Goal: Book appointment/travel/reservation

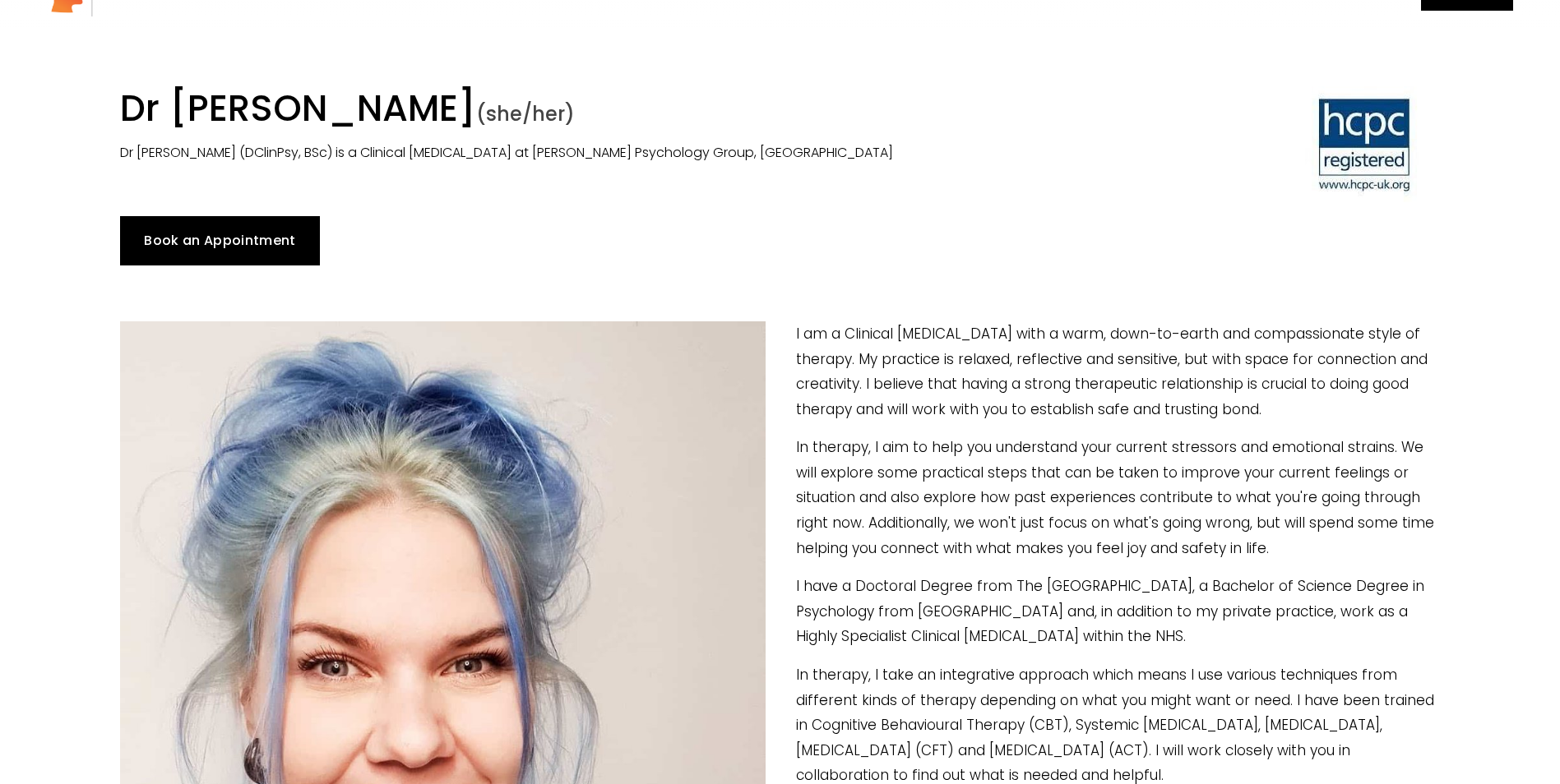
scroll to position [82, 0]
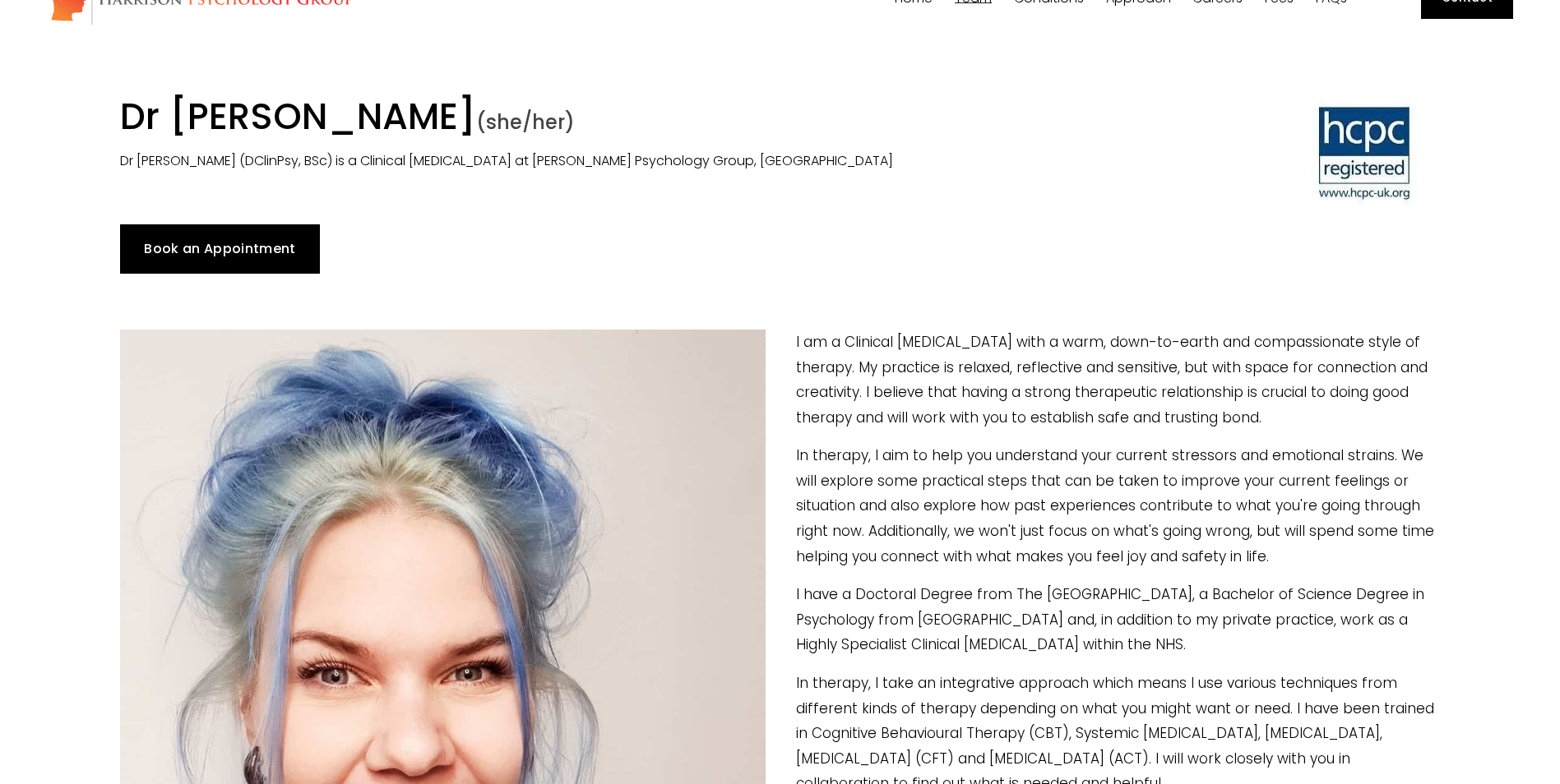
click at [242, 246] on link "Book an Appointment" at bounding box center [220, 249] width 200 height 49
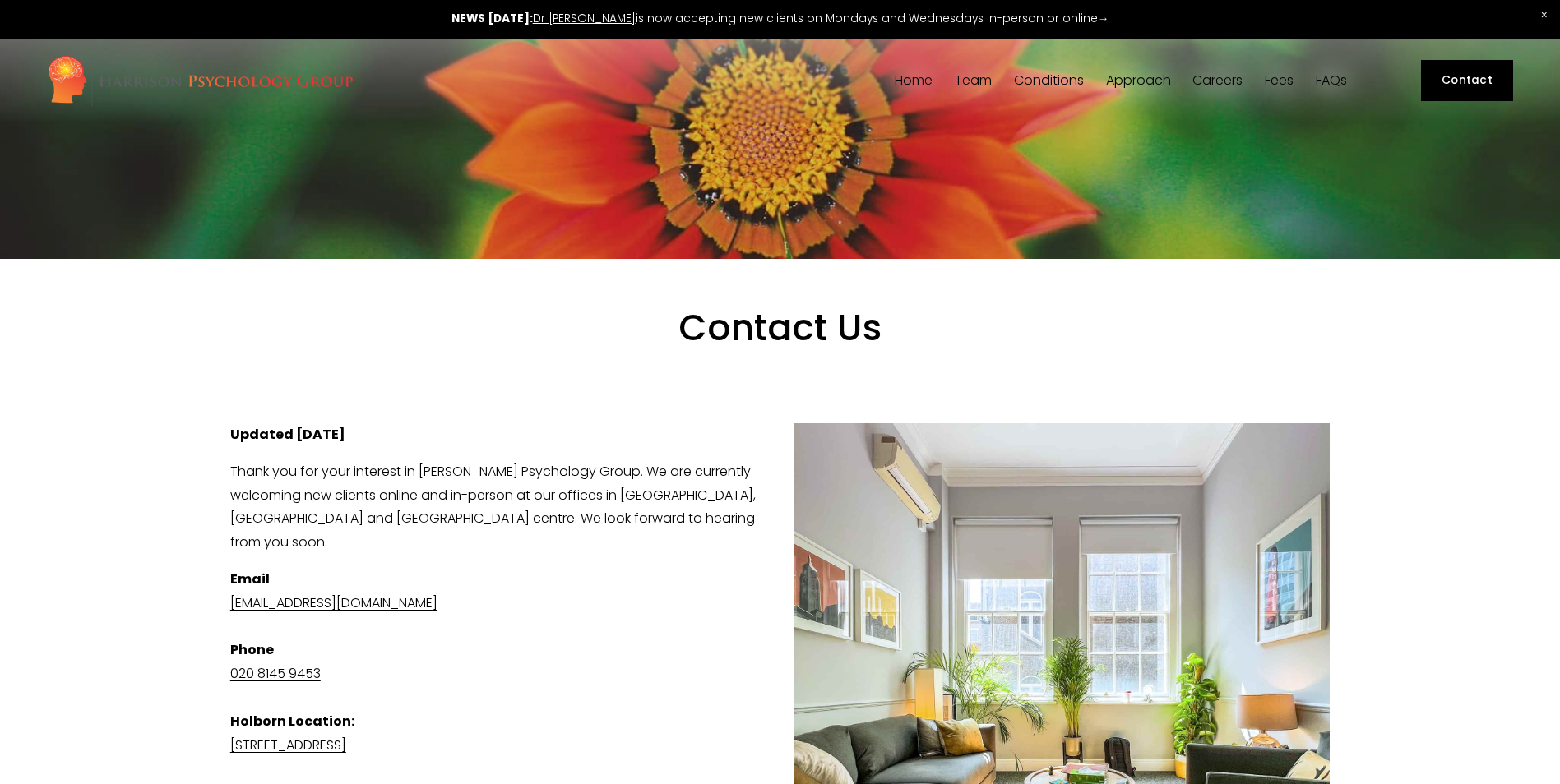
click at [1276, 81] on link "Fees" at bounding box center [1278, 81] width 29 height 16
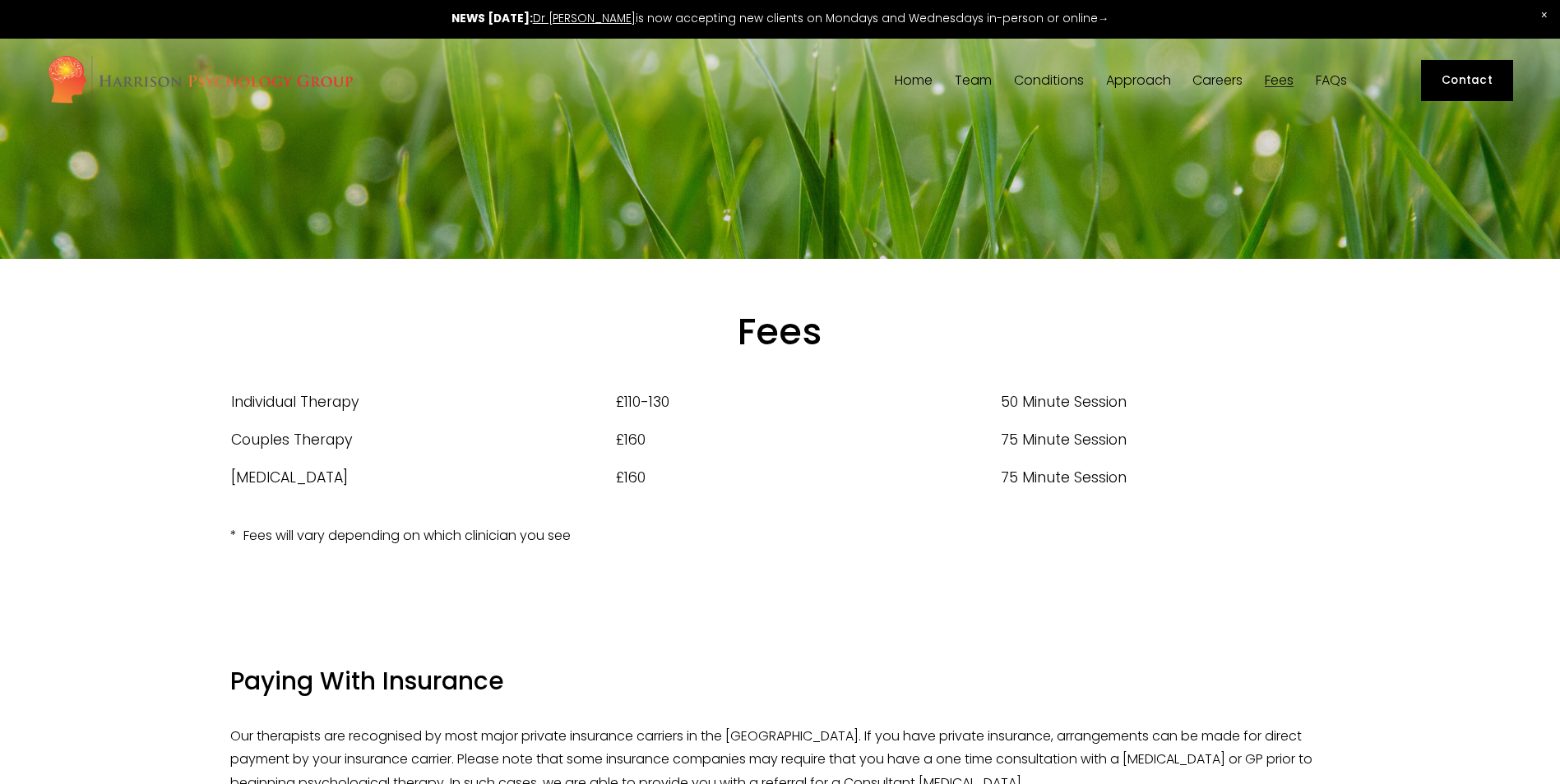
click at [967, 81] on span "Team" at bounding box center [973, 80] width 37 height 13
click at [898, 82] on link "Home" at bounding box center [913, 81] width 37 height 16
